Goal: Find specific page/section: Find specific page/section

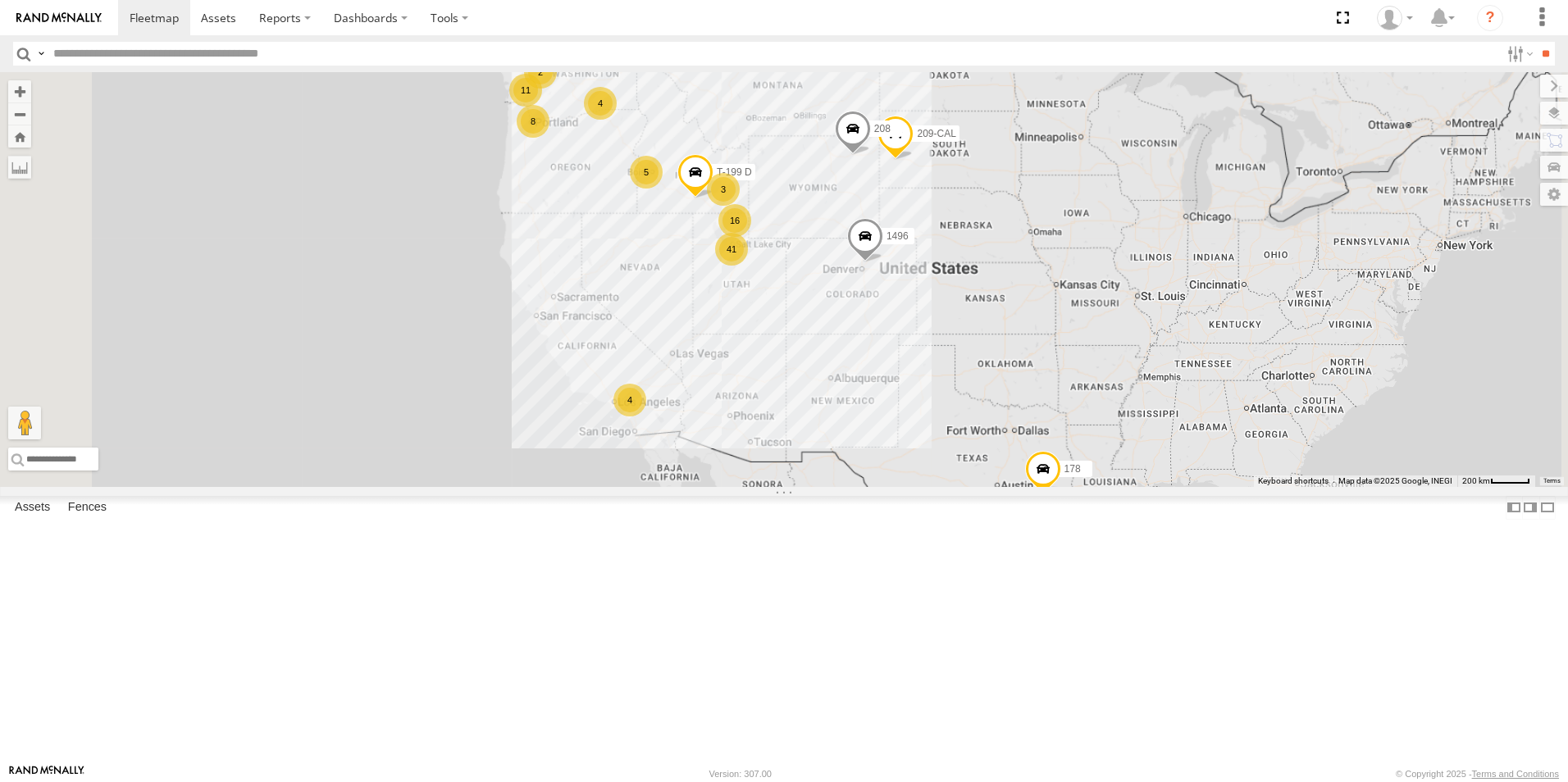
click at [0, 0] on div "122-CAM" at bounding box center [0, 0] width 0 height 0
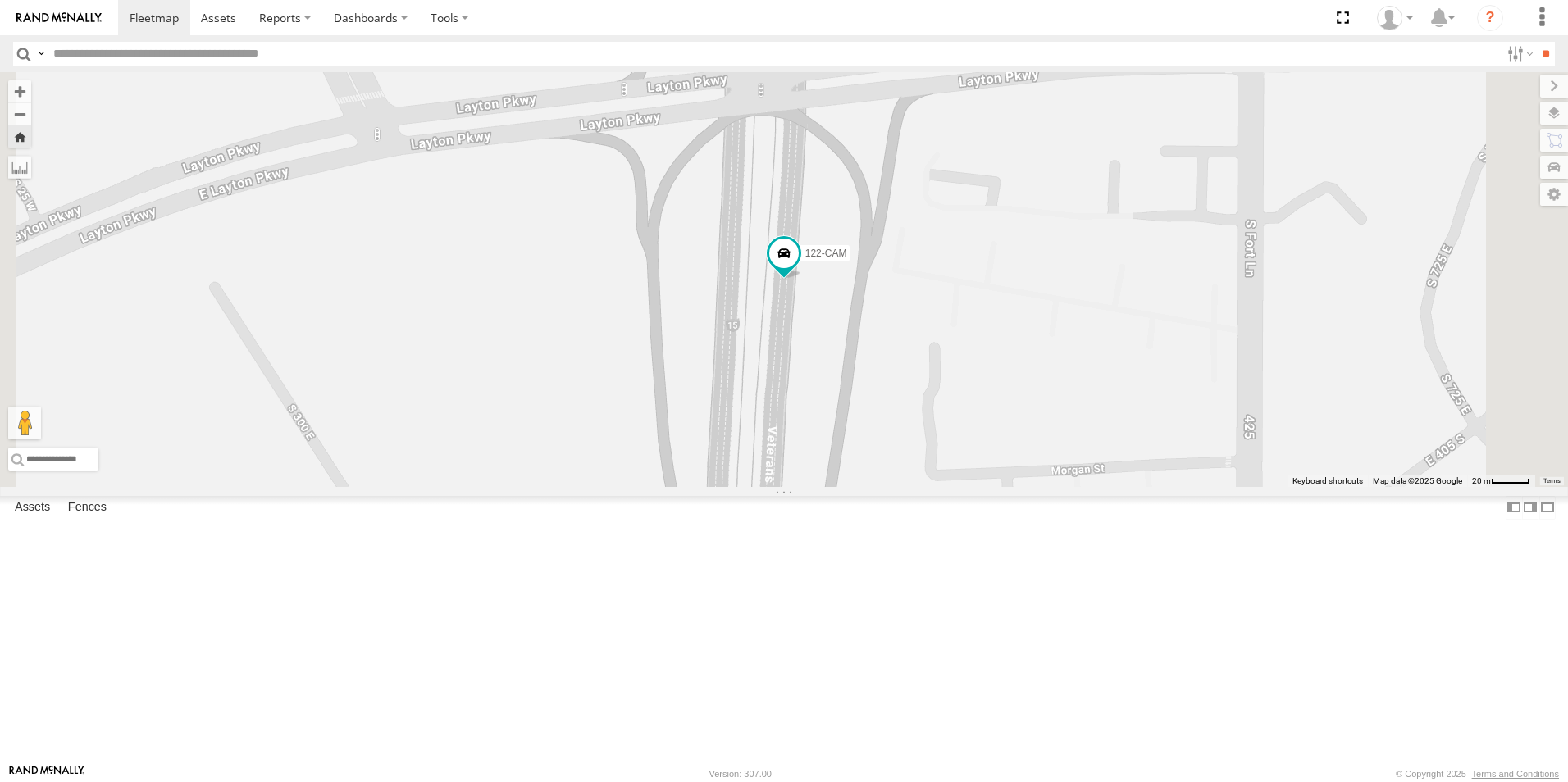
click at [0, 0] on div "125-CAM" at bounding box center [0, 0] width 0 height 0
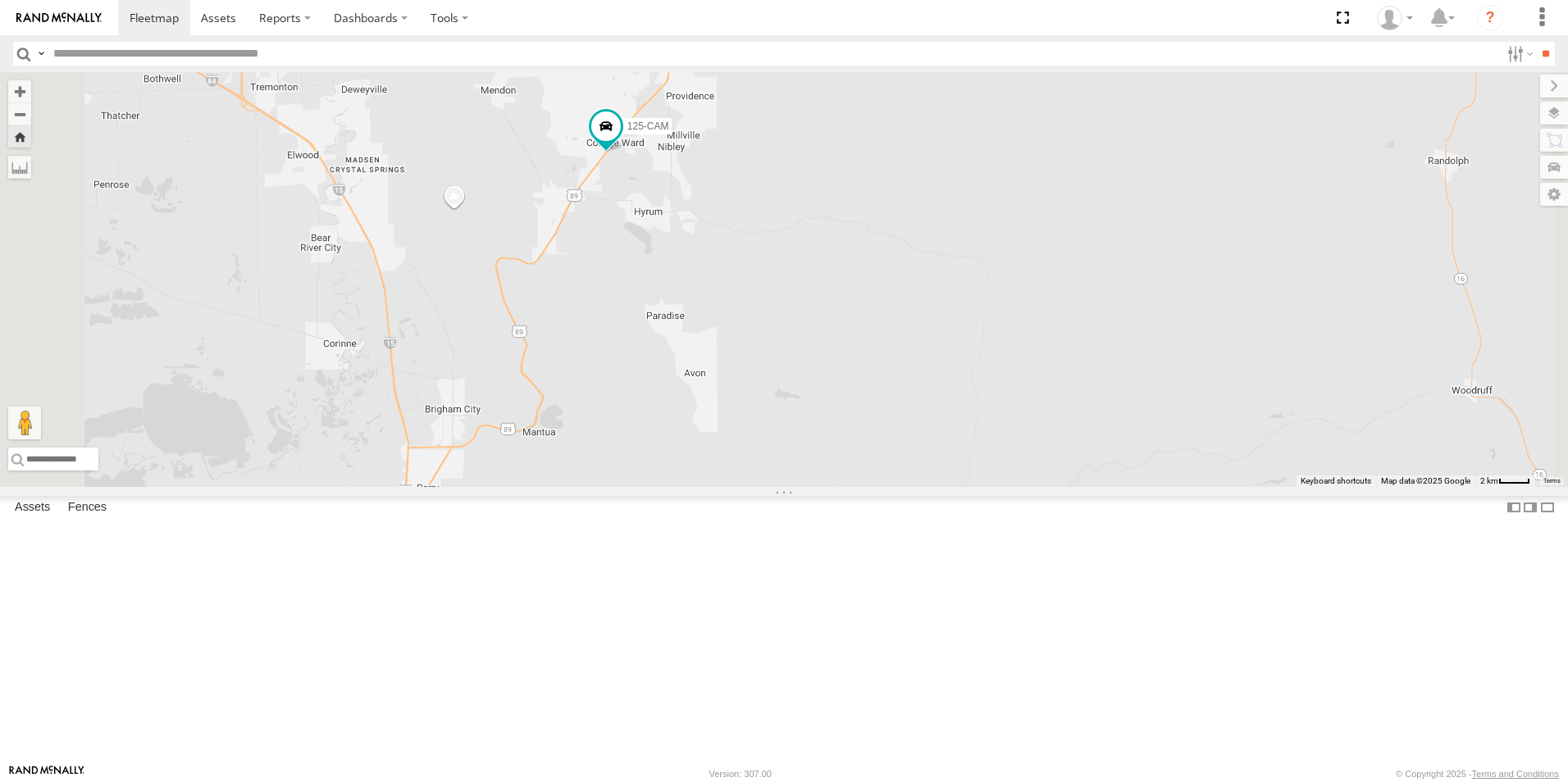
drag, startPoint x: 569, startPoint y: 476, endPoint x: 722, endPoint y: 417, distance: 164.0
click at [722, 417] on div "125-CAM" at bounding box center [784, 280] width 1568 height 415
click at [162, 52] on input "text" at bounding box center [773, 53] width 1453 height 24
type input "***"
click at [1536, 42] on input "**" at bounding box center [1545, 53] width 19 height 24
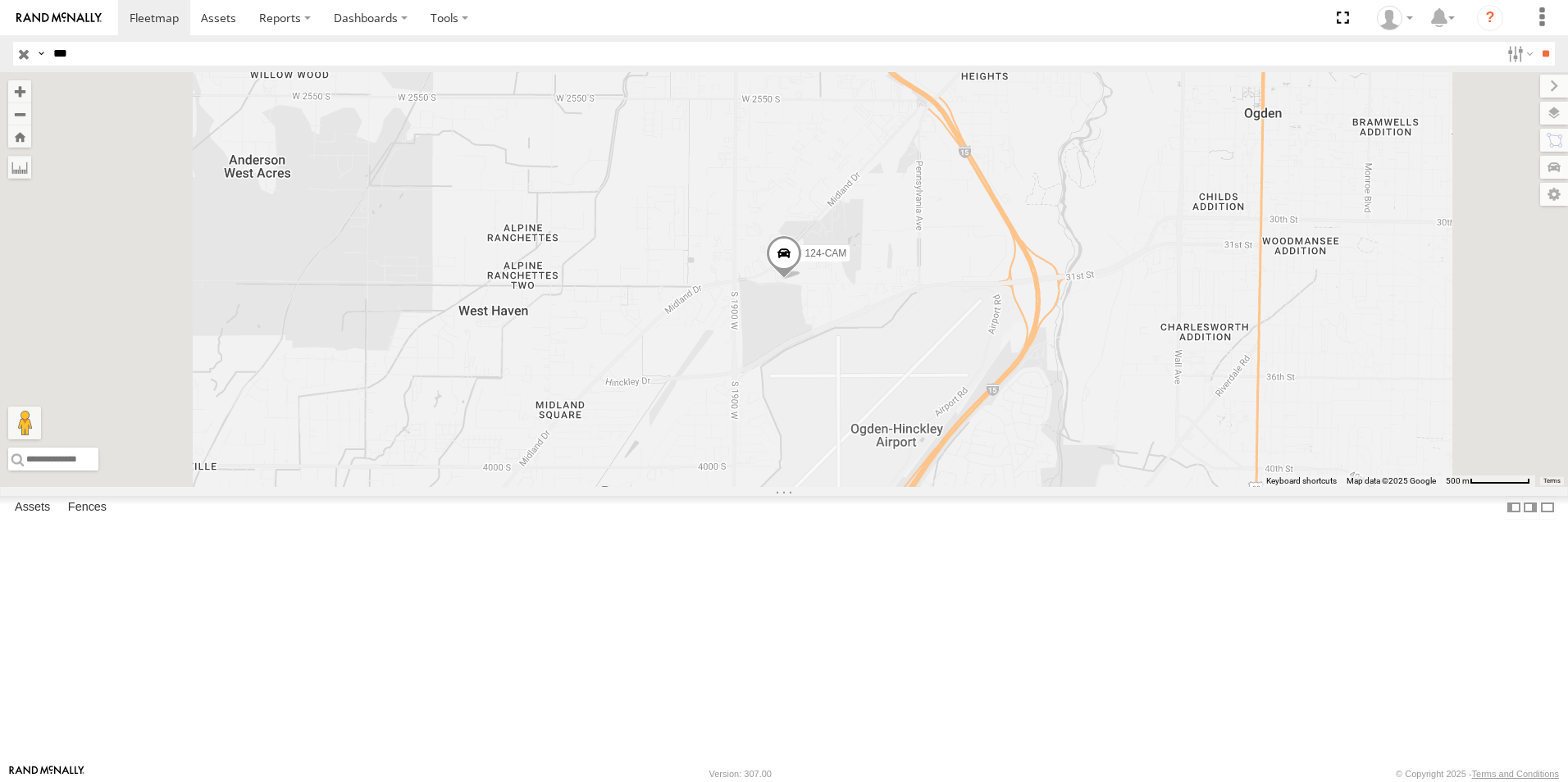
click at [22, 56] on input "button" at bounding box center [24, 53] width 22 height 24
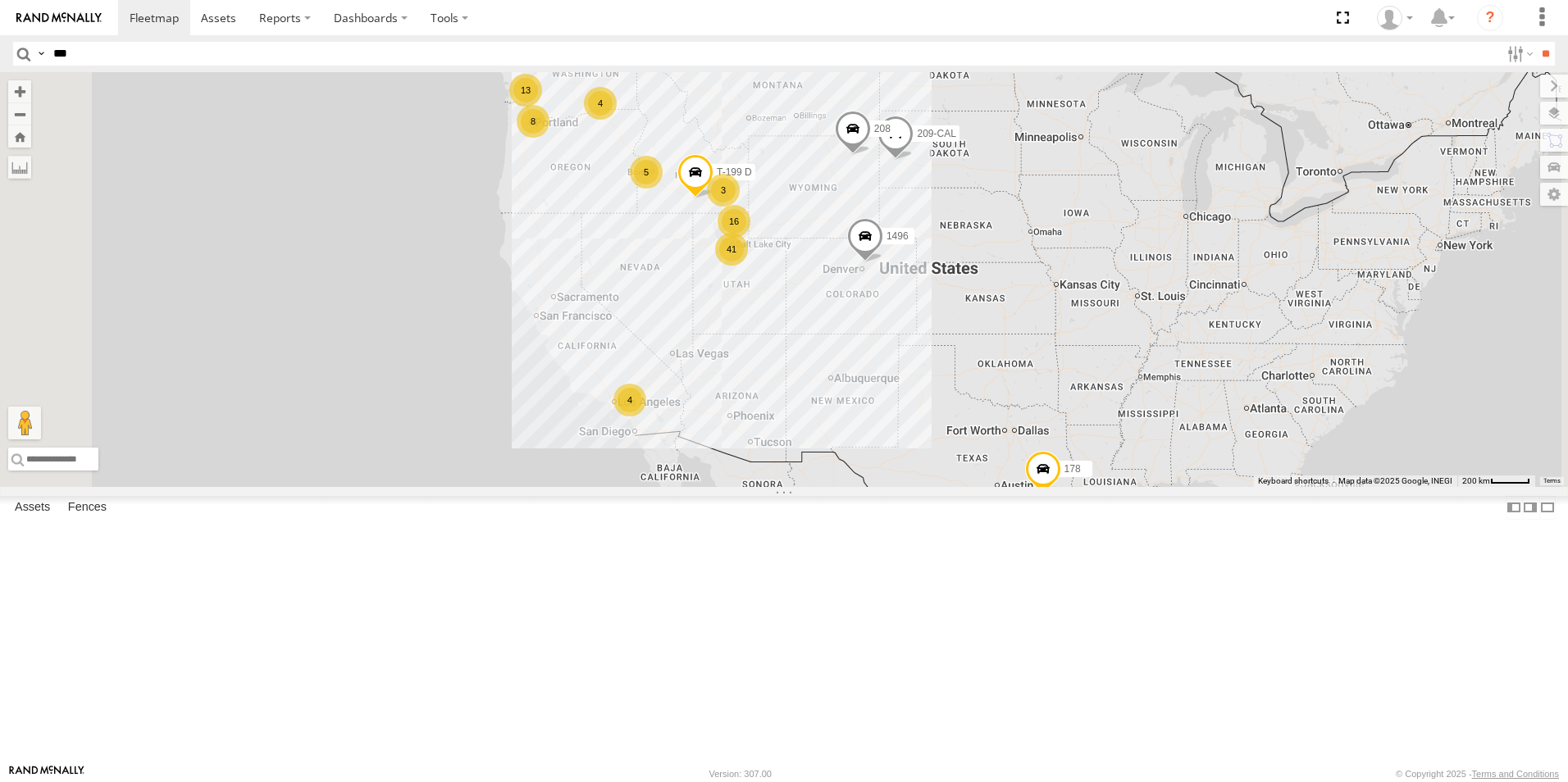
click at [0, 0] on div "119-CAM" at bounding box center [0, 0] width 0 height 0
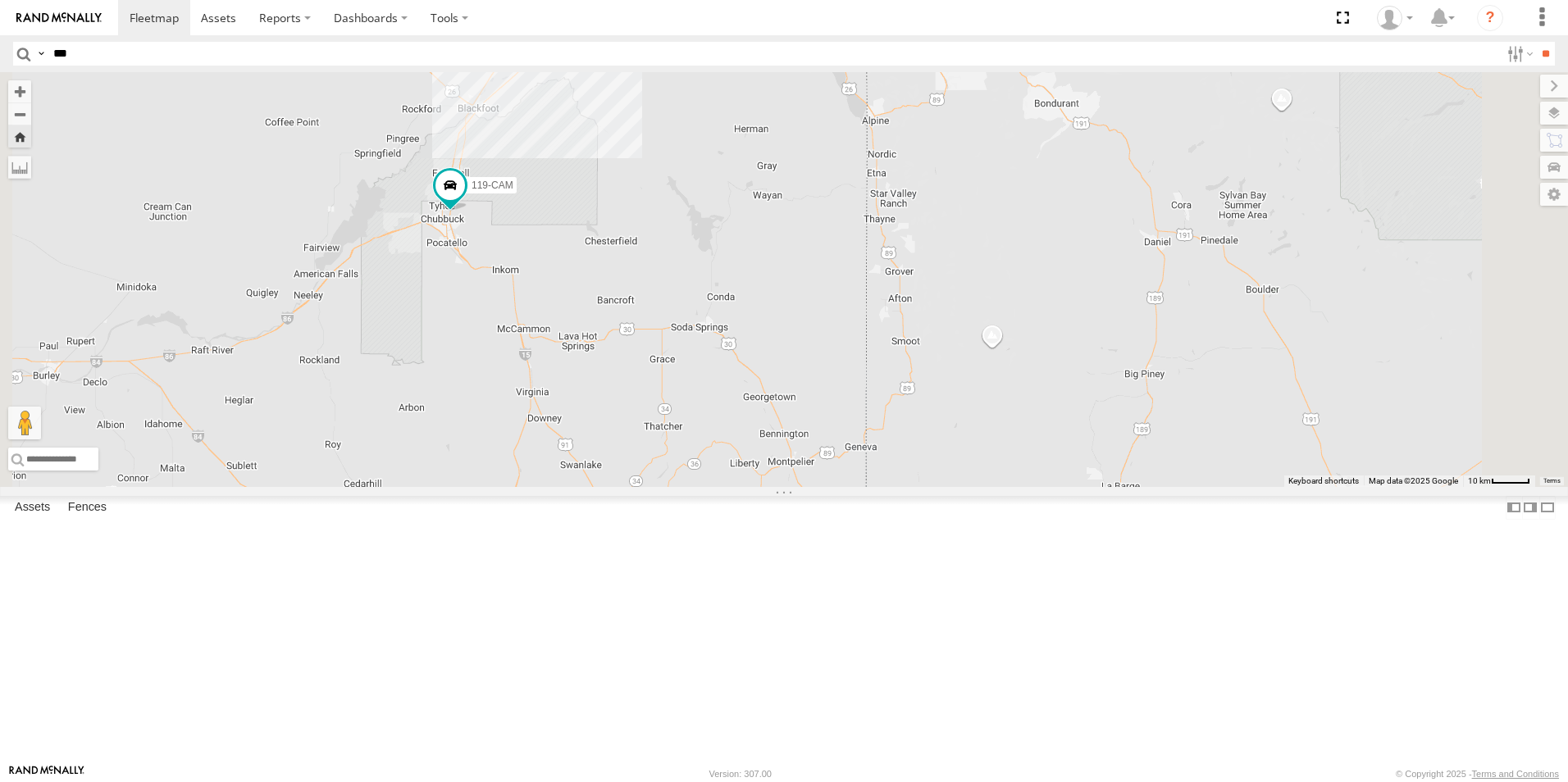
click at [0, 0] on div "125-CAM" at bounding box center [0, 0] width 0 height 0
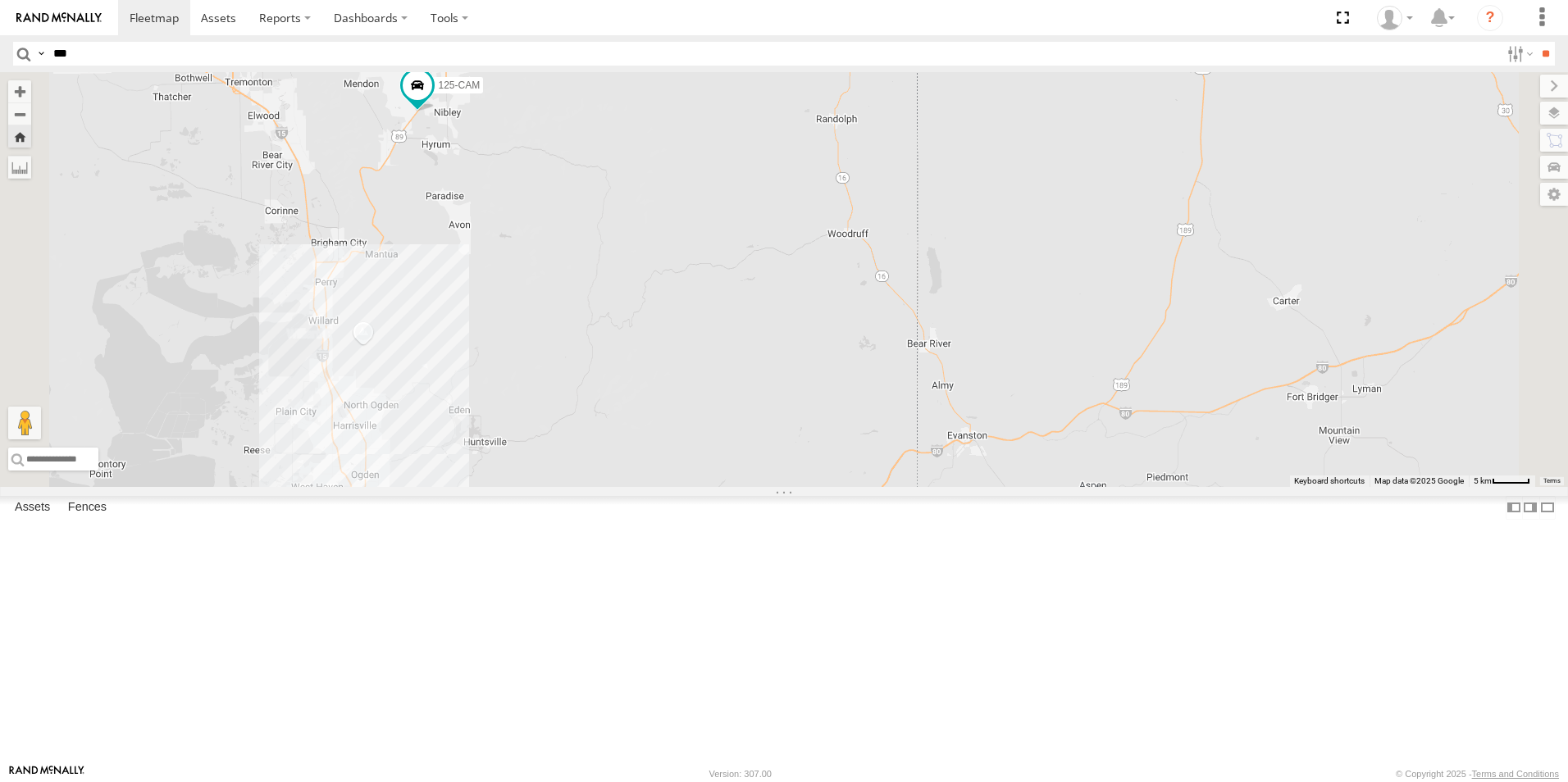
drag, startPoint x: 631, startPoint y: 551, endPoint x: 619, endPoint y: 419, distance: 132.5
click at [619, 419] on div "125-CAM" at bounding box center [784, 280] width 1568 height 415
click at [147, 21] on span at bounding box center [154, 17] width 49 height 15
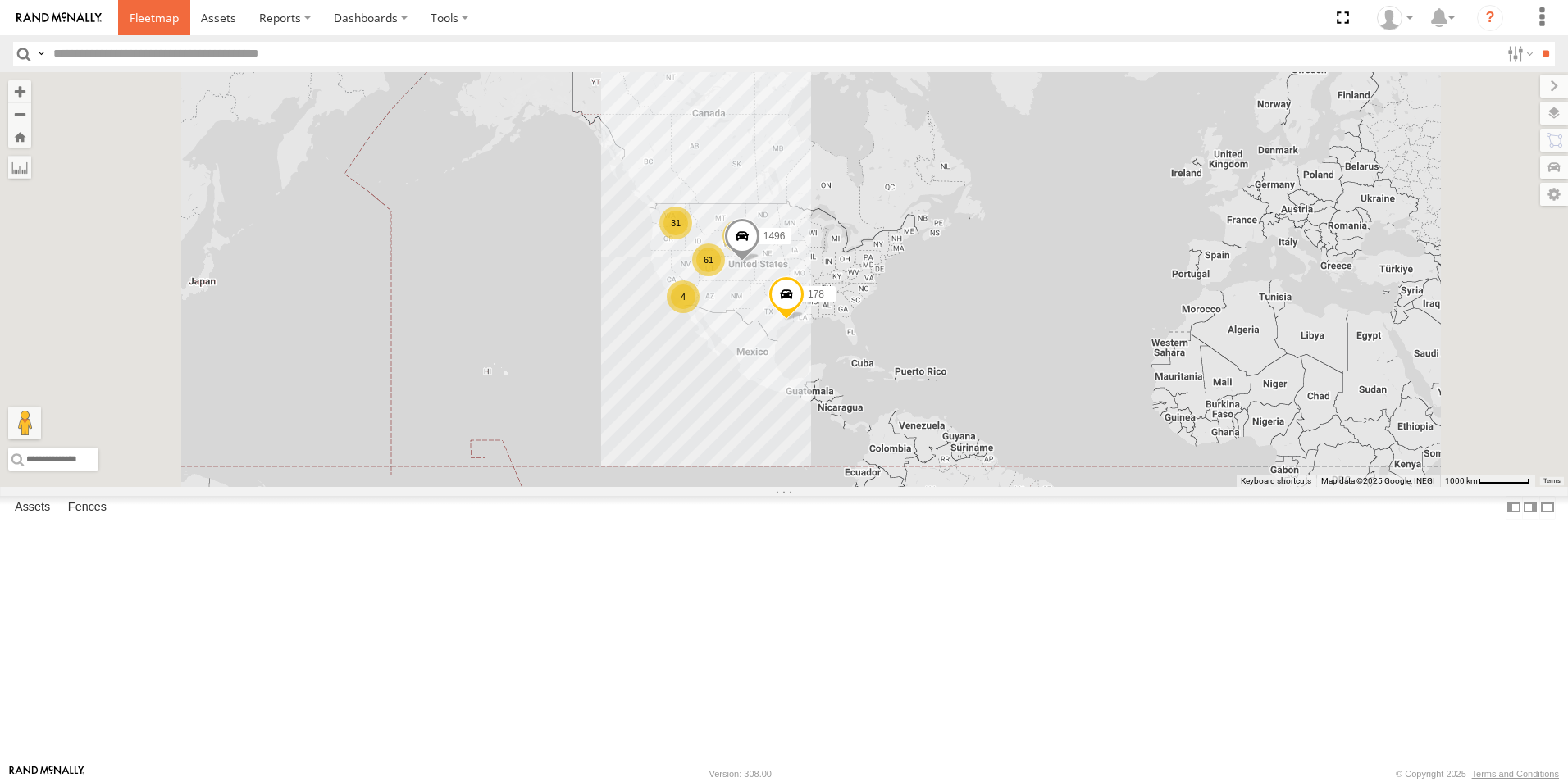
click at [133, 9] on link at bounding box center [154, 17] width 72 height 35
click at [0, 0] on div "All Assets" at bounding box center [0, 0] width 0 height 0
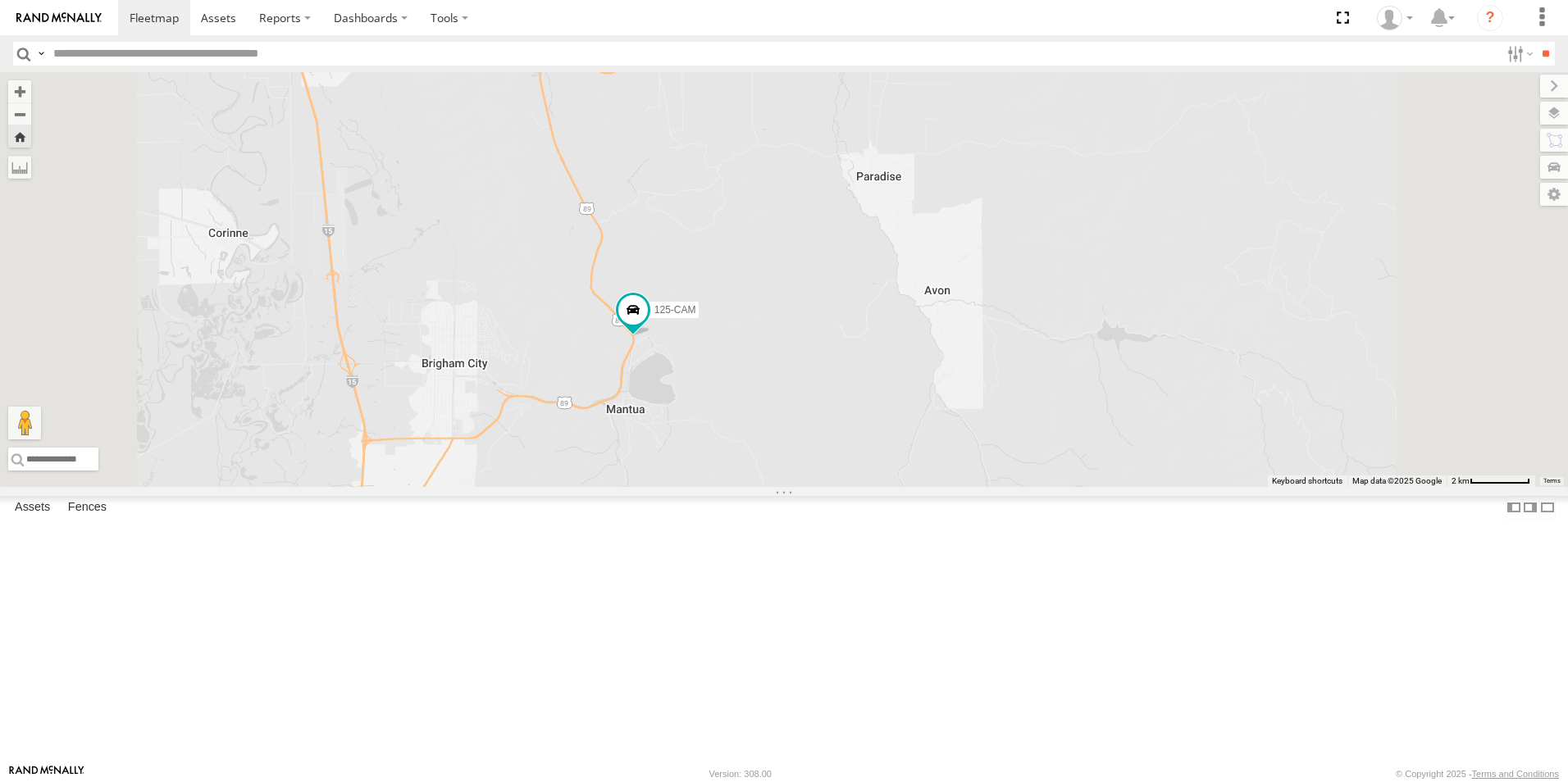
click at [0, 0] on div "119-CAM" at bounding box center [0, 0] width 0 height 0
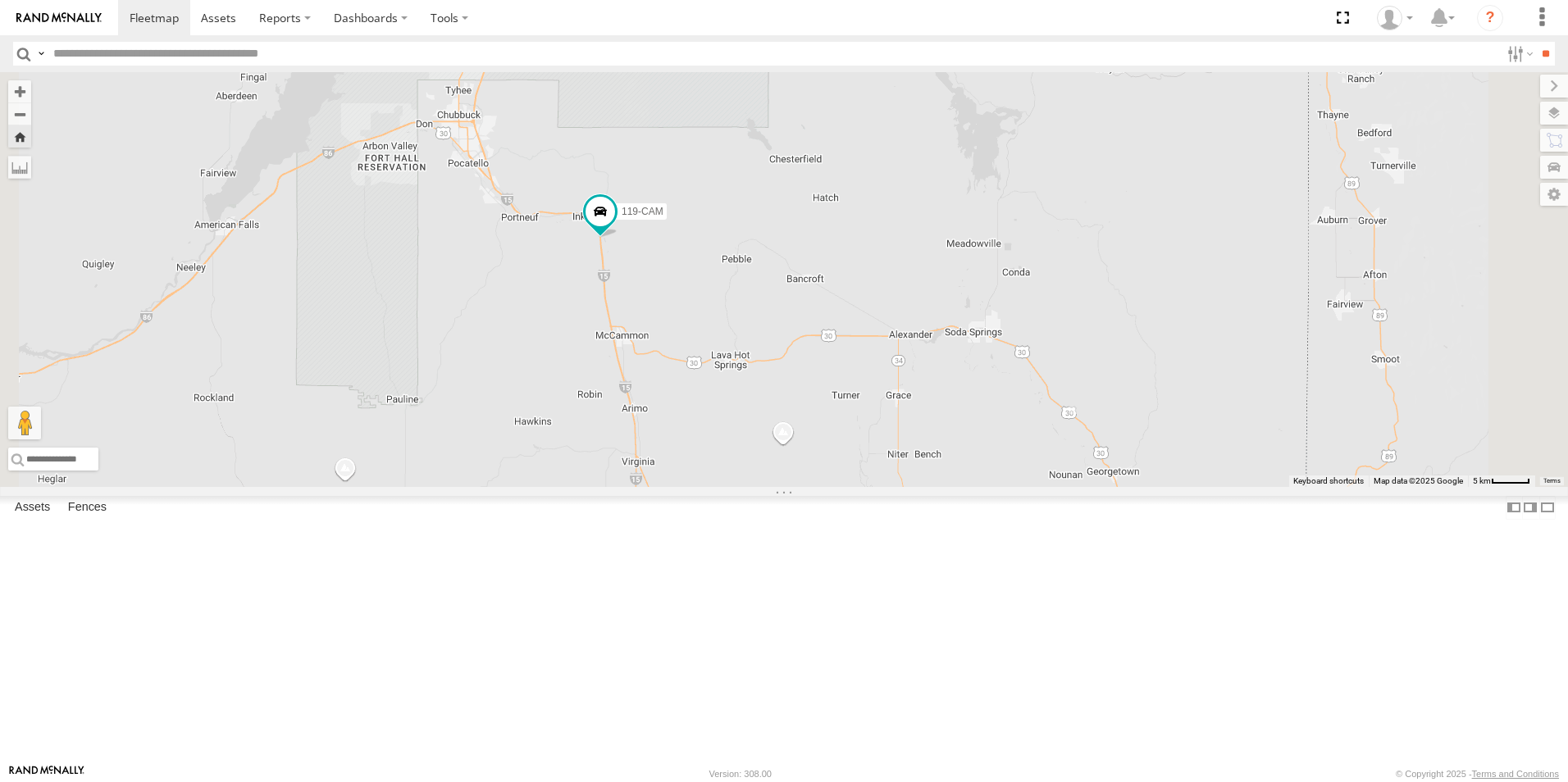
click at [0, 0] on div "All Assets" at bounding box center [0, 0] width 0 height 0
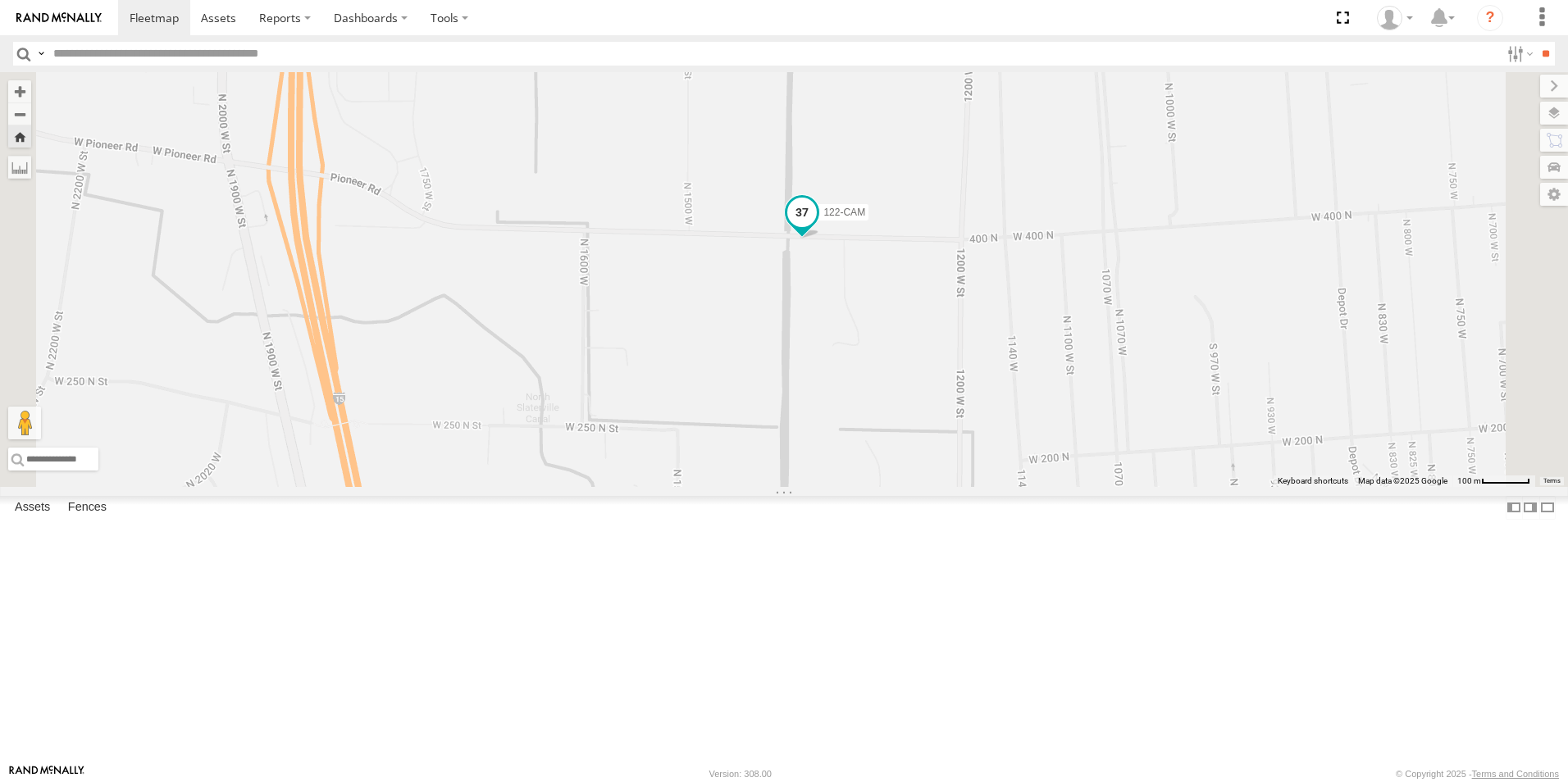
click at [817, 228] on span at bounding box center [802, 213] width 30 height 30
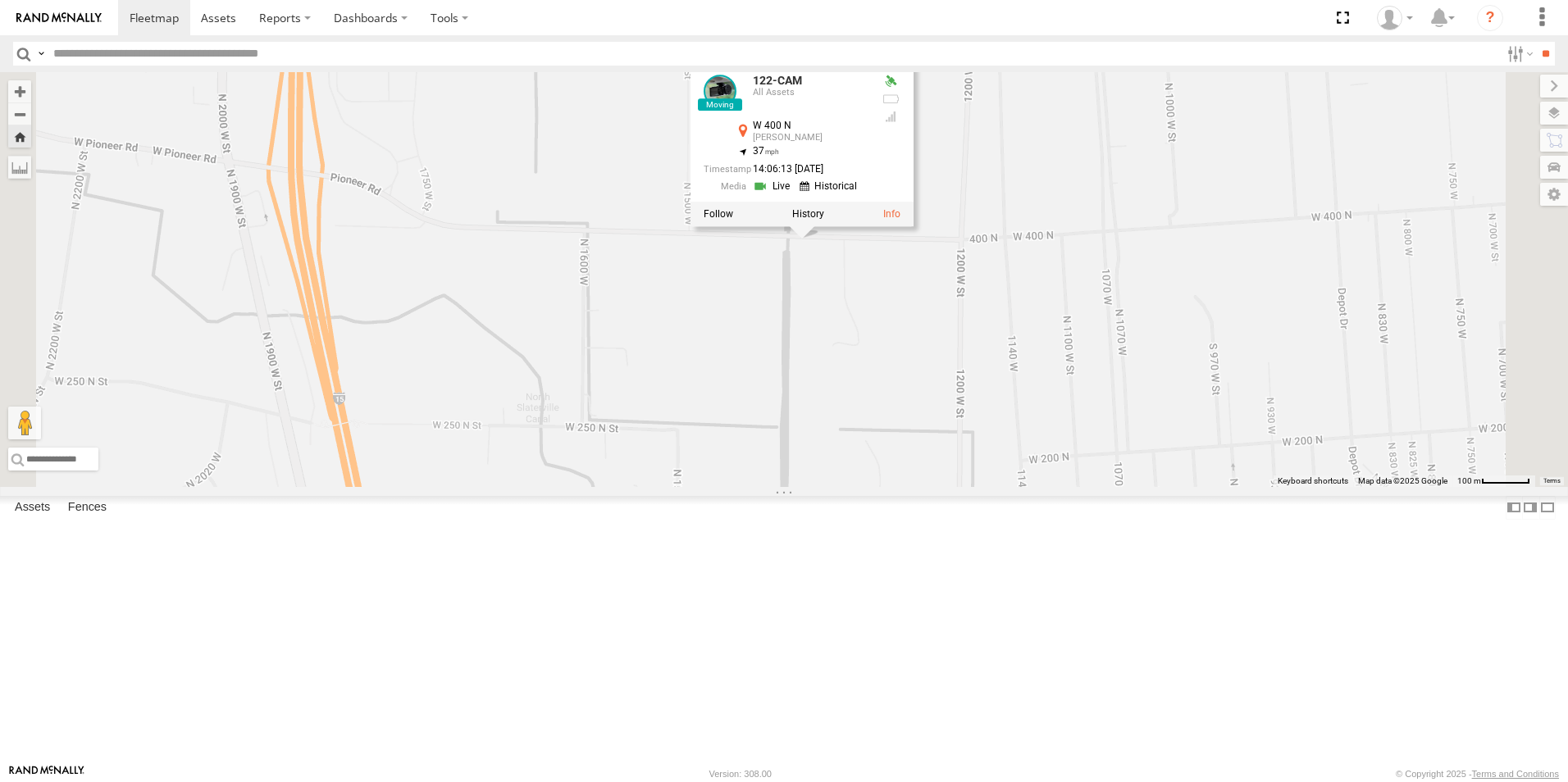
click at [936, 470] on div "122-CAM 122-CAM All Assets W 400 N [PERSON_NAME] 41.26716 , -112.01303 37 14:06…" at bounding box center [784, 280] width 1568 height 415
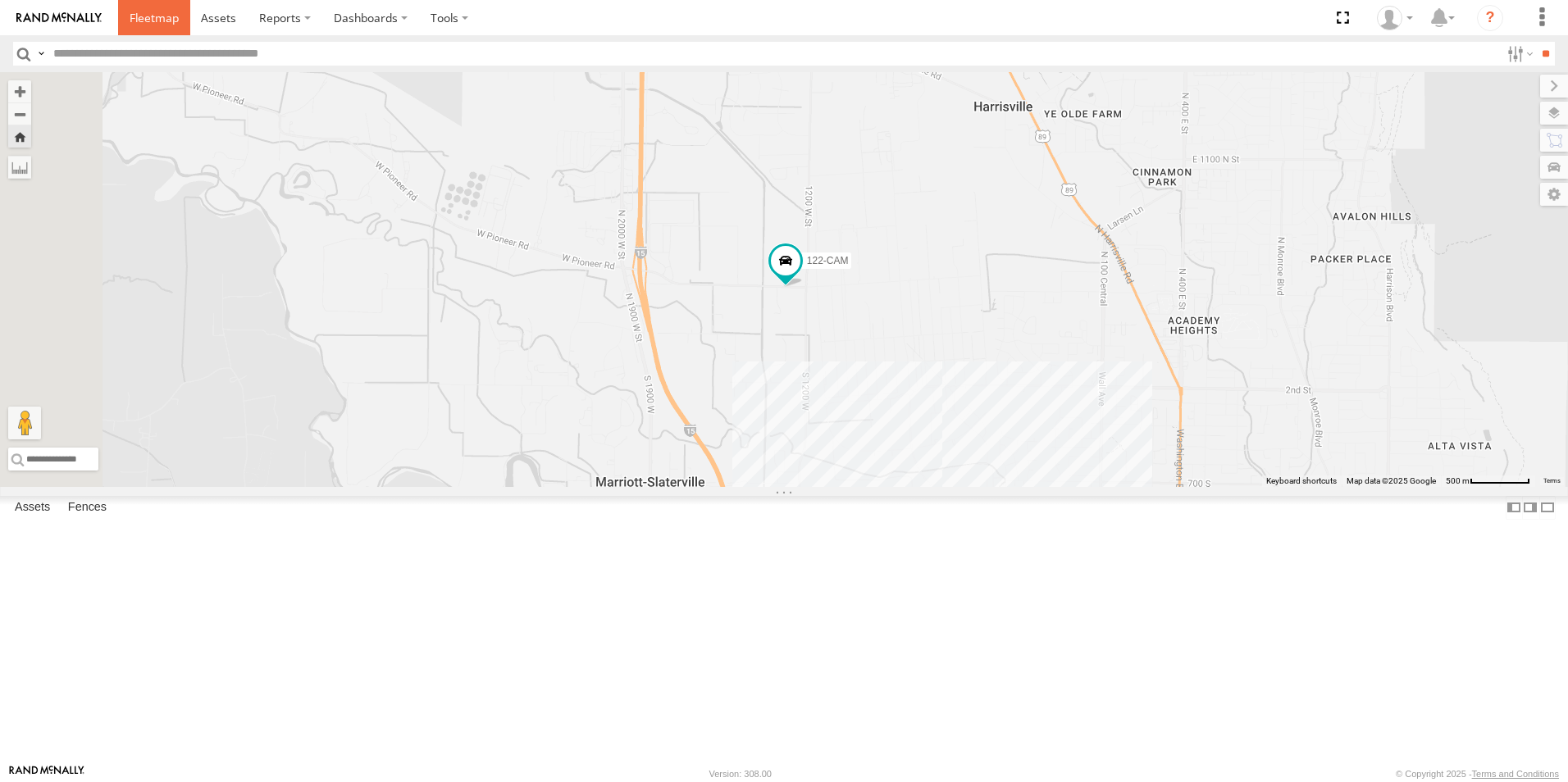
click at [155, 22] on span at bounding box center [154, 17] width 49 height 15
